Goal: Navigation & Orientation: Find specific page/section

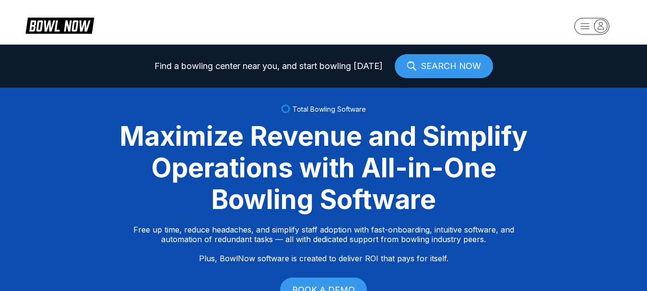
click at [434, 146] on div "Maximize Revenue and Simplify Operations with All-in-One Bowling Software" at bounding box center [324, 167] width 432 height 95
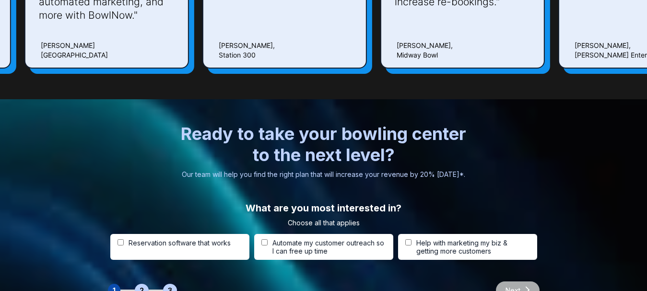
scroll to position [3140, 0]
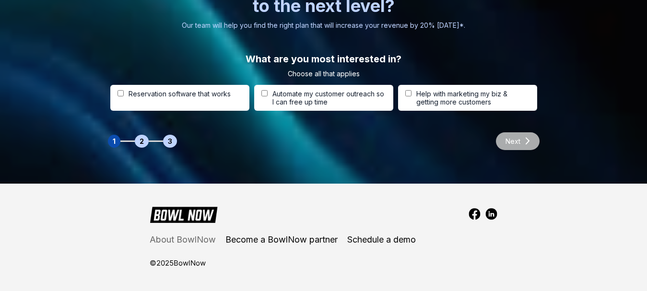
click at [197, 241] on link "About BowlNow" at bounding box center [183, 240] width 66 height 10
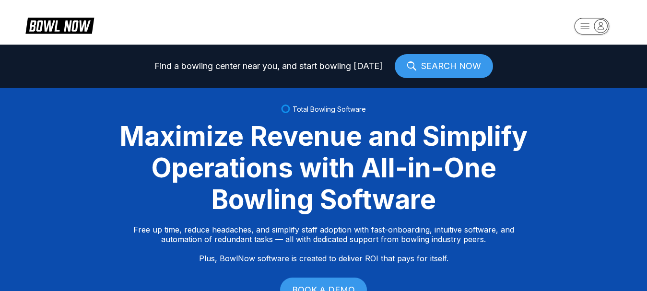
scroll to position [3140, 0]
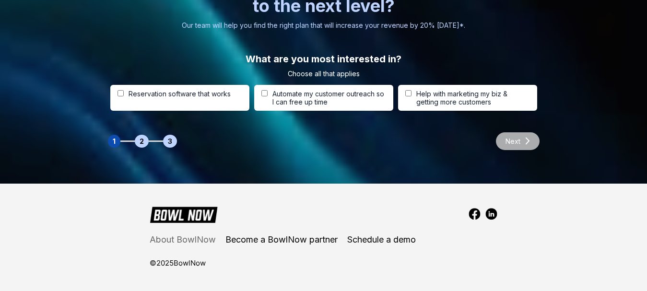
click at [201, 240] on link "About BowlNow" at bounding box center [183, 240] width 66 height 10
click at [490, 215] on img at bounding box center [492, 214] width 12 height 12
